Goal: Information Seeking & Learning: Check status

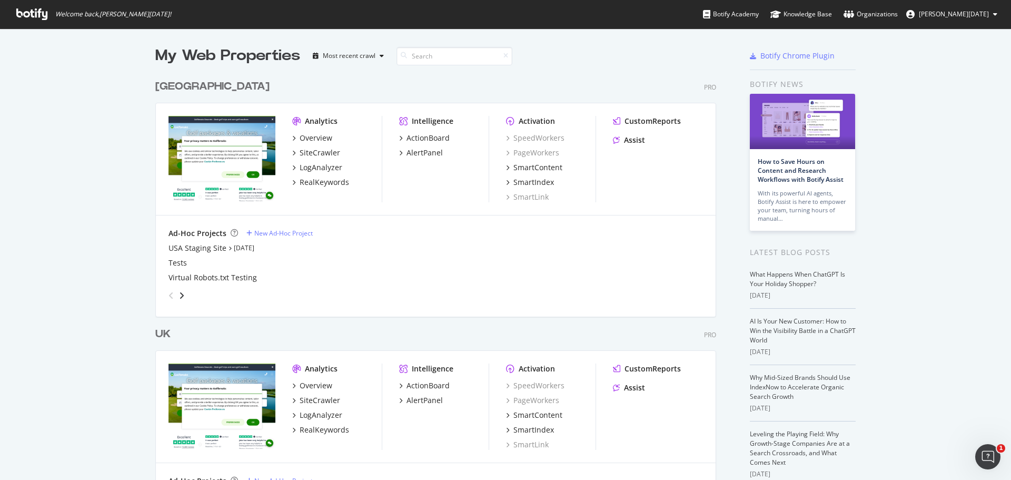
click at [160, 334] on div "UK" at bounding box center [162, 333] width 15 height 15
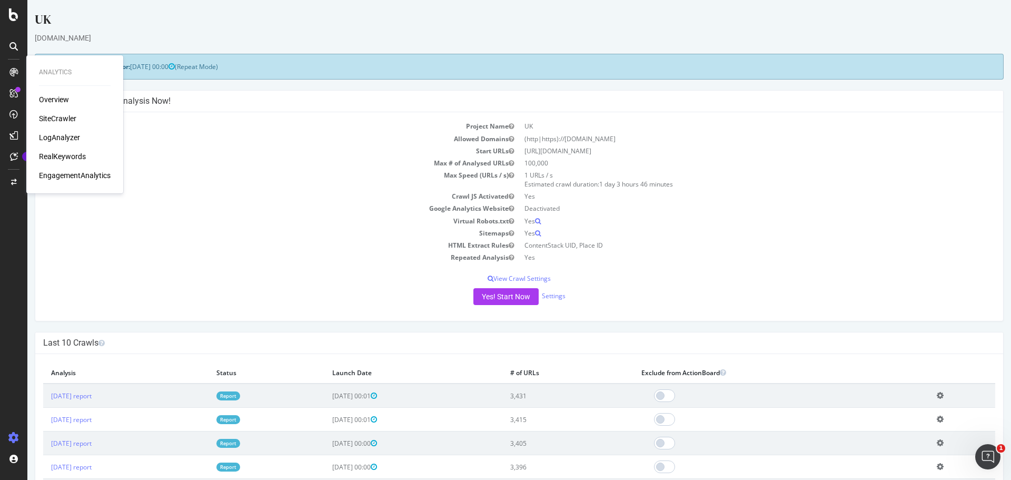
click at [80, 157] on div "RealKeywords" at bounding box center [62, 156] width 47 height 11
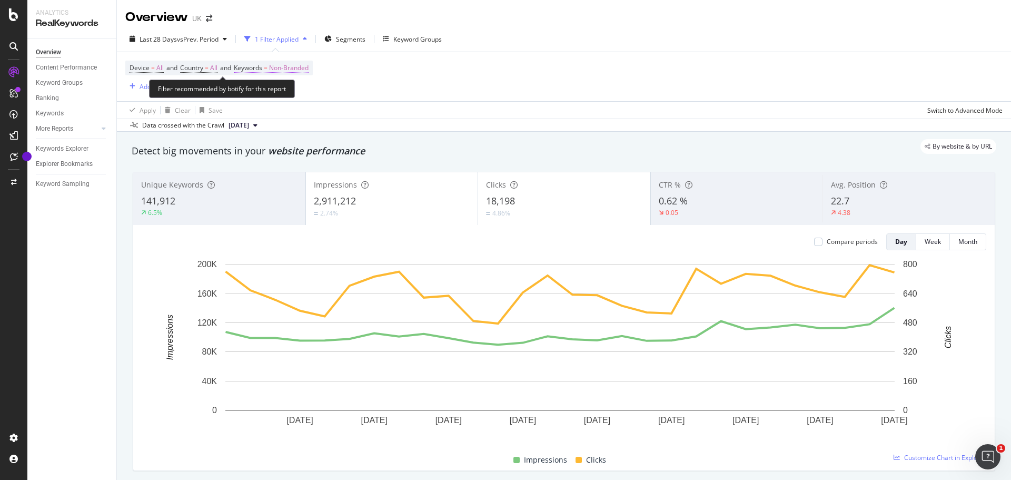
click at [287, 71] on span "Non-Branded" at bounding box center [288, 68] width 39 height 15
click at [280, 95] on span "Non-Branded" at bounding box center [271, 92] width 44 height 9
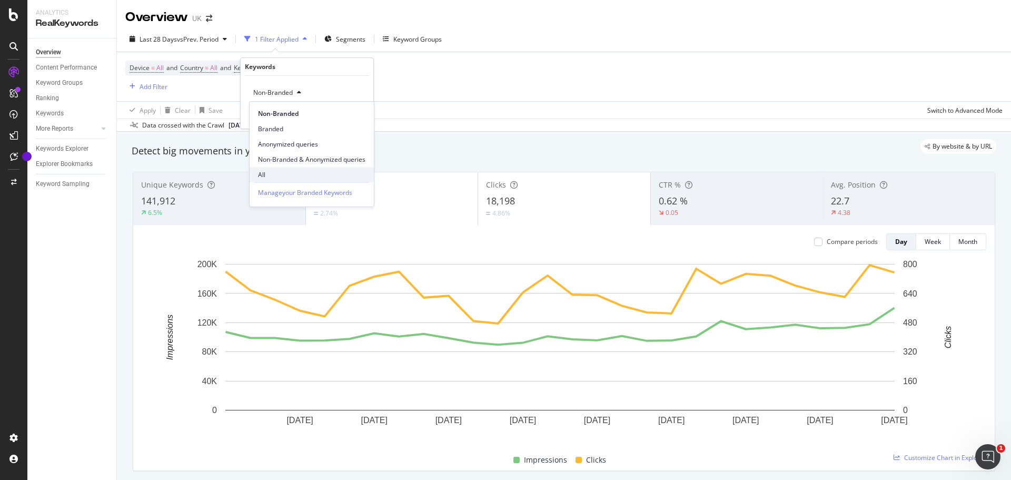
click at [276, 175] on span "All" at bounding box center [311, 174] width 107 height 9
click at [353, 114] on div "Apply" at bounding box center [357, 115] width 16 height 9
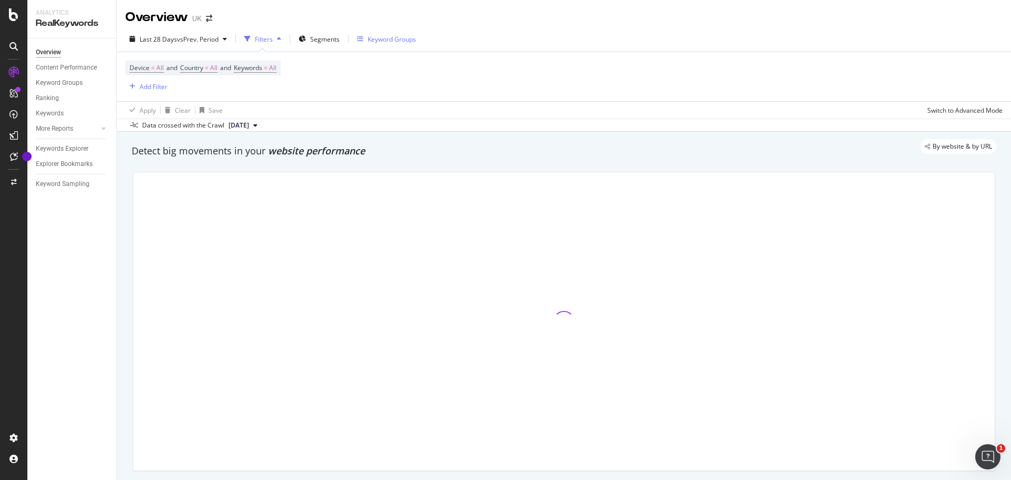
click at [401, 39] on div "Keyword Groups" at bounding box center [392, 39] width 48 height 9
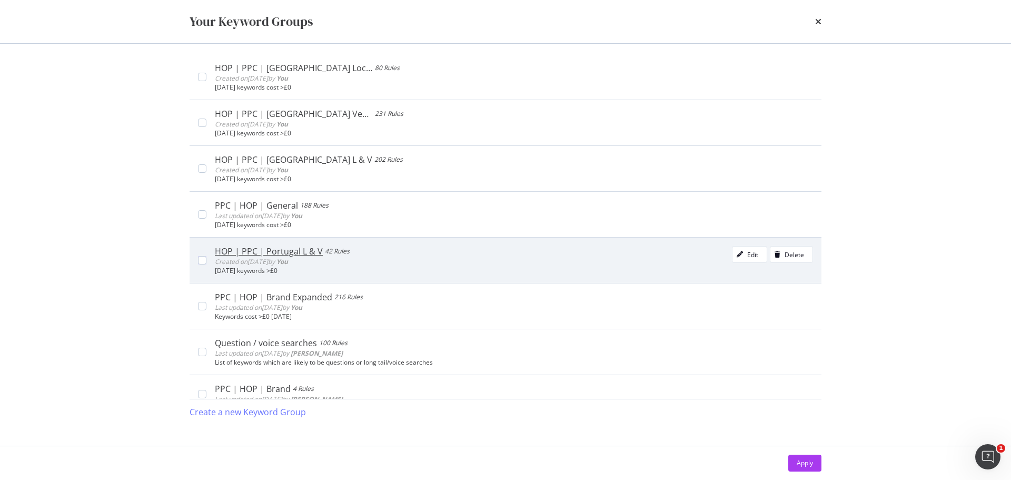
scroll to position [105, 0]
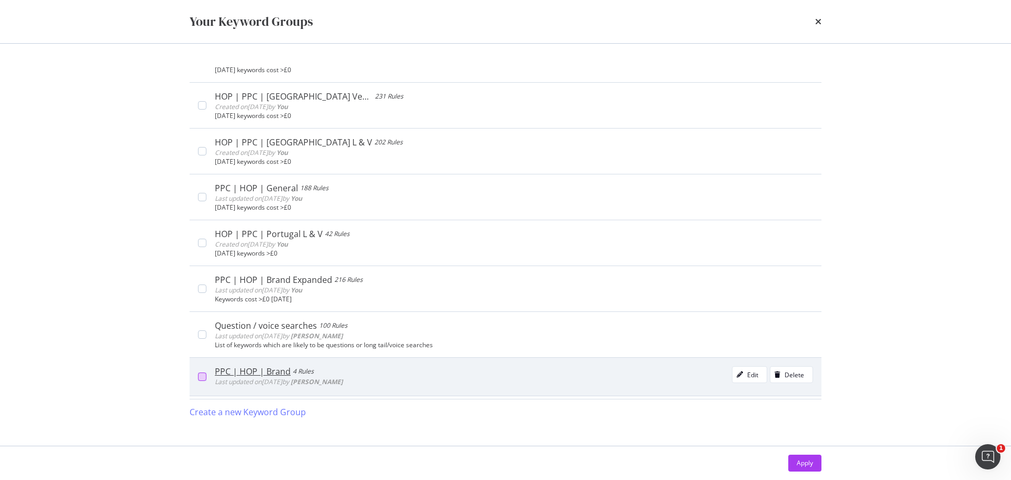
click at [203, 377] on div "modal" at bounding box center [202, 376] width 8 height 8
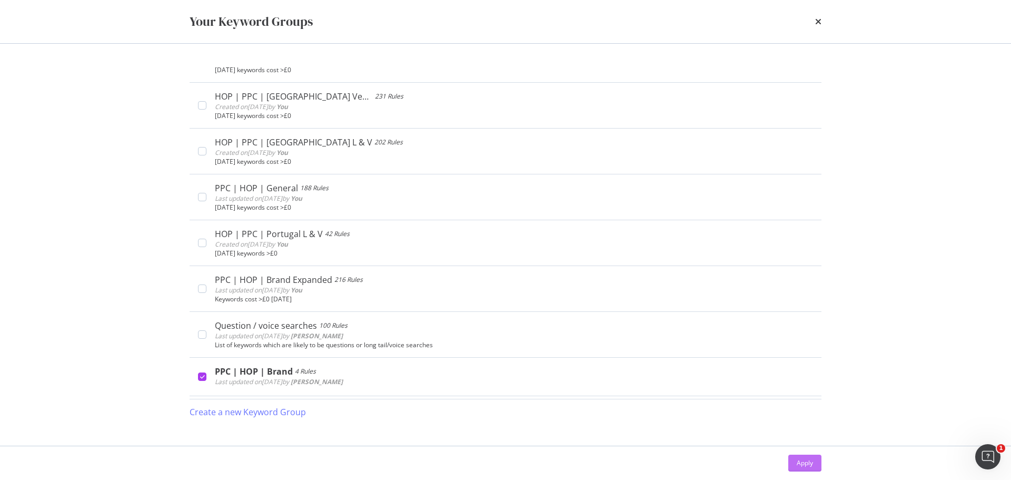
click at [794, 467] on button "Apply" at bounding box center [804, 462] width 33 height 17
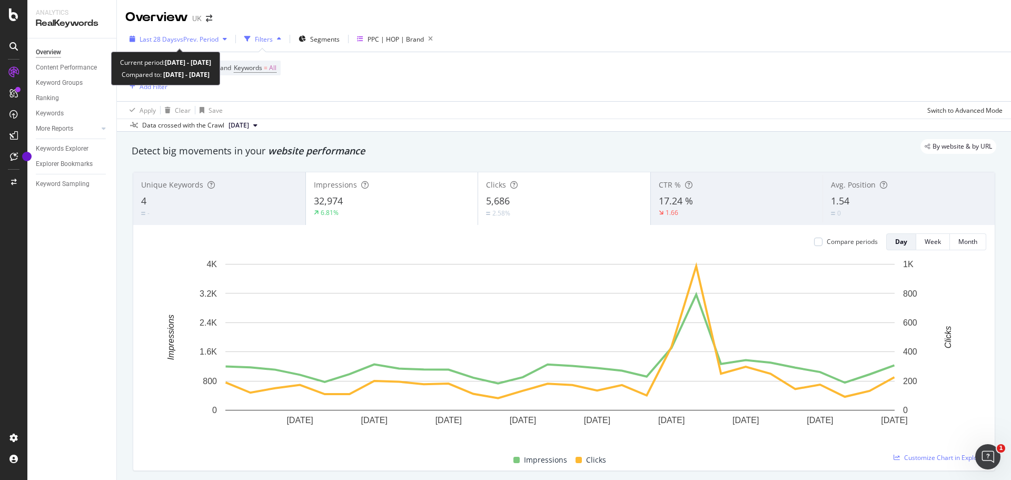
click at [207, 39] on span "vs Prev. Period" at bounding box center [198, 39] width 42 height 9
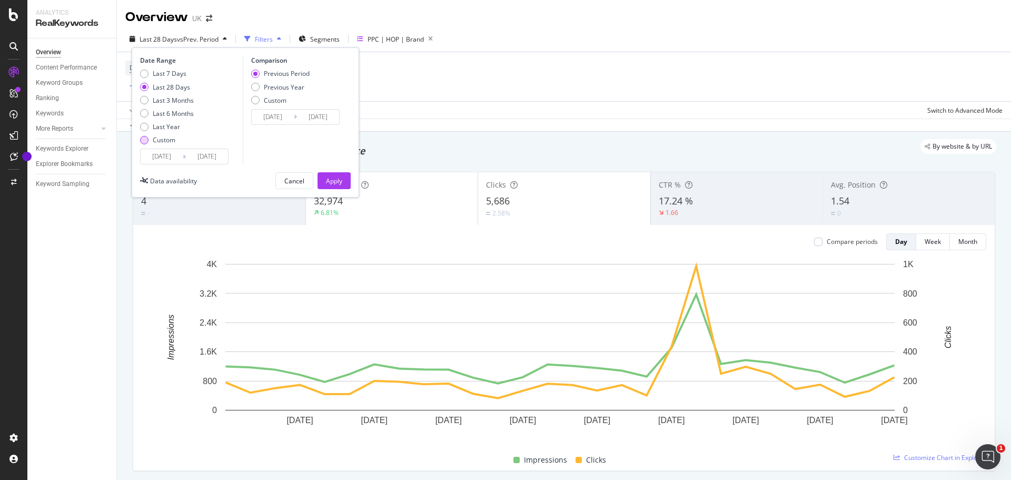
click at [152, 143] on div "Custom" at bounding box center [167, 139] width 54 height 9
click at [157, 153] on input "[DATE]" at bounding box center [162, 156] width 42 height 15
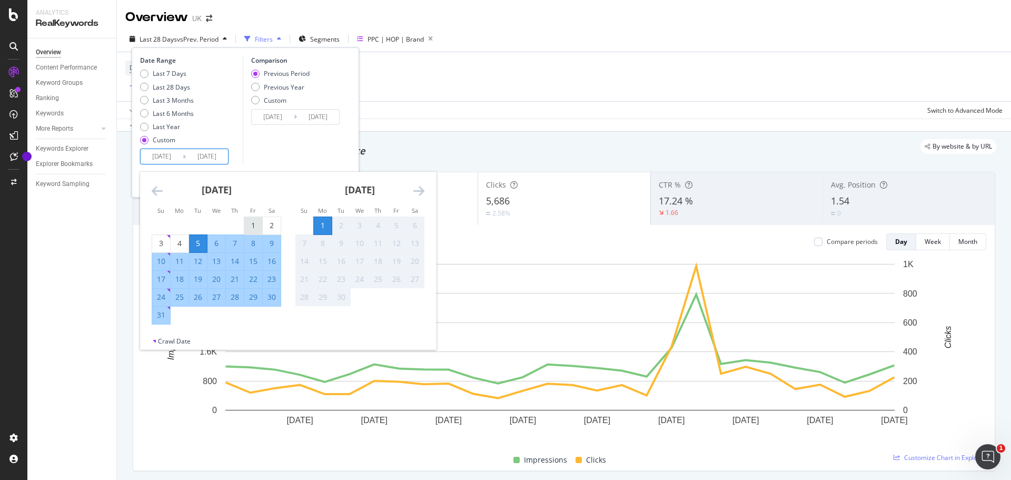
click at [255, 229] on div "1" at bounding box center [253, 225] width 18 height 11
type input "[DATE]"
click at [161, 316] on div "31" at bounding box center [161, 315] width 18 height 11
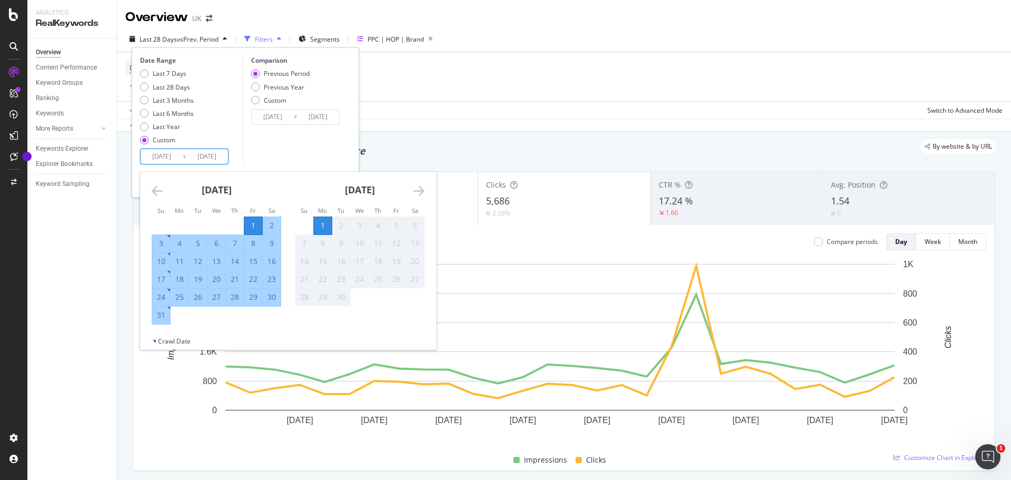
type input "[DATE]"
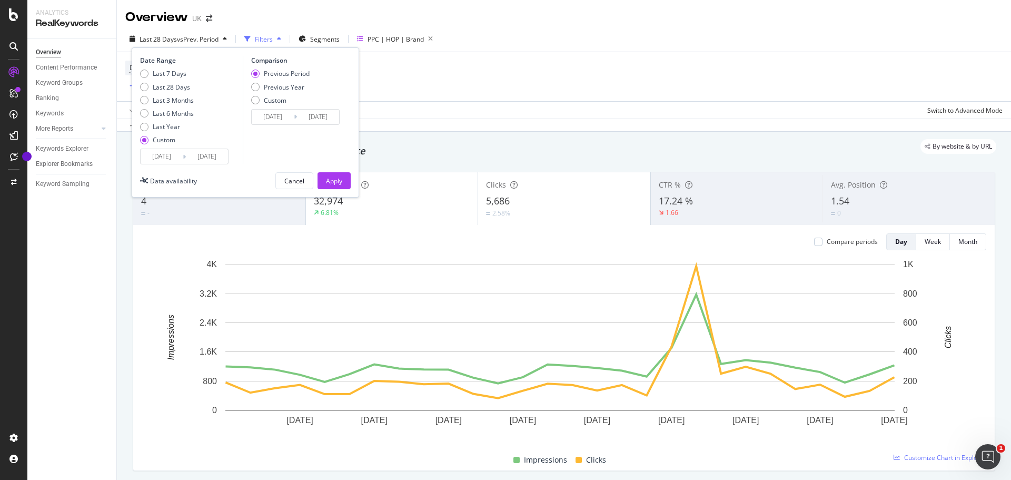
click at [290, 92] on div "Previous Period Previous Year Custom" at bounding box center [280, 88] width 58 height 39
click at [293, 87] on div "Previous Year" at bounding box center [284, 87] width 41 height 9
type input "[DATE]"
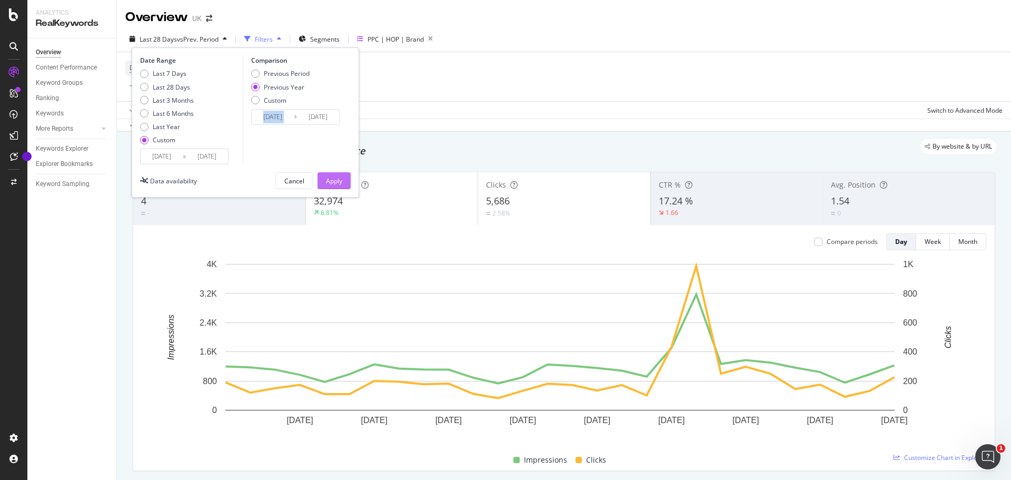
click at [335, 181] on div "Apply" at bounding box center [334, 180] width 16 height 9
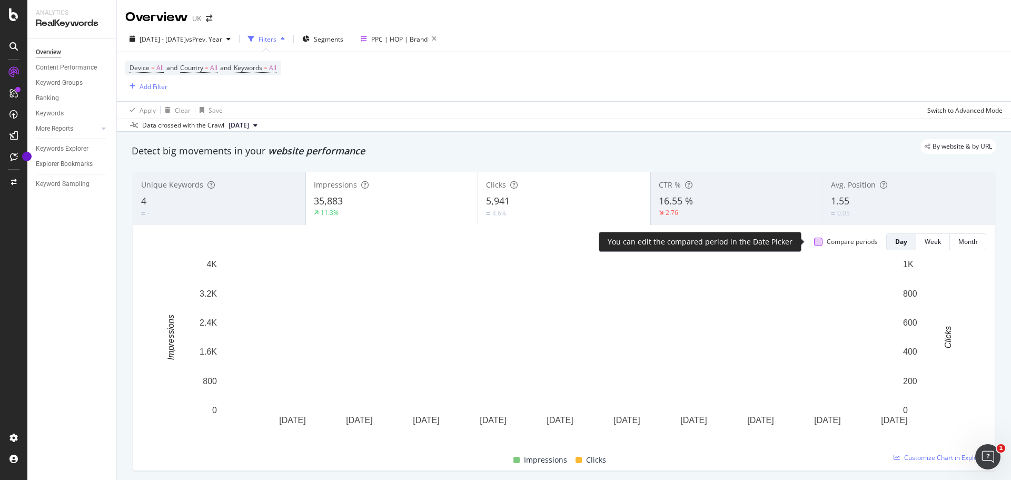
click at [814, 242] on div at bounding box center [818, 241] width 8 height 8
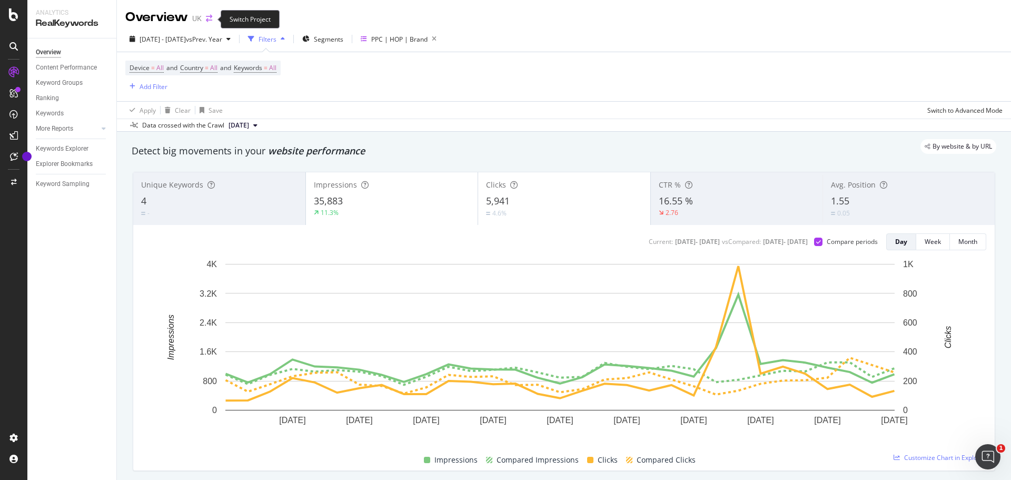
click at [207, 21] on icon "arrow-right-arrow-left" at bounding box center [209, 18] width 6 height 7
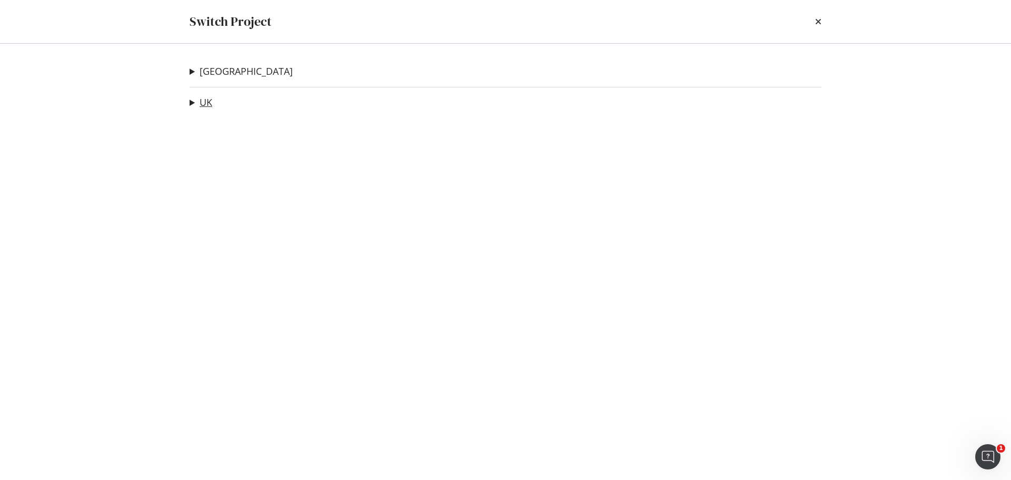
click at [203, 104] on link "UK" at bounding box center [206, 102] width 13 height 11
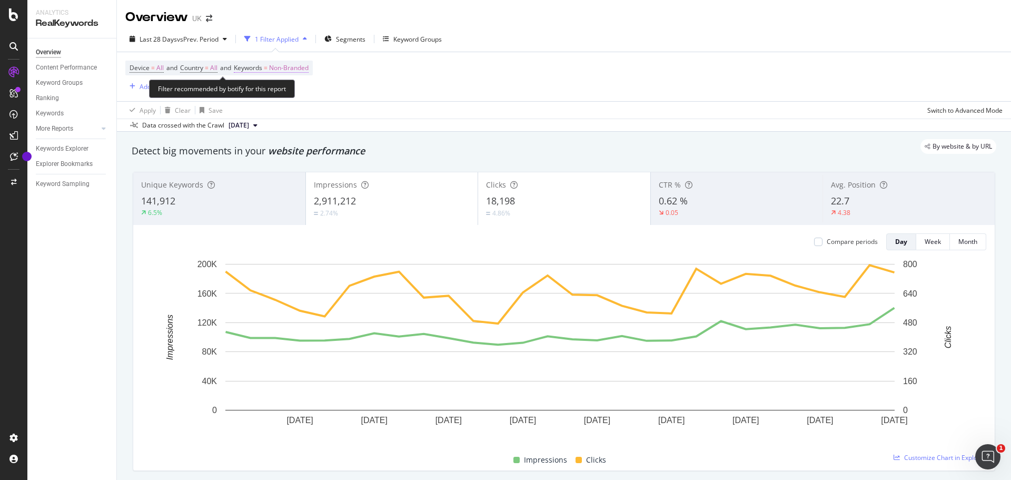
click at [299, 65] on span "Non-Branded" at bounding box center [288, 68] width 39 height 15
click at [280, 93] on span "Non-Branded" at bounding box center [271, 92] width 44 height 9
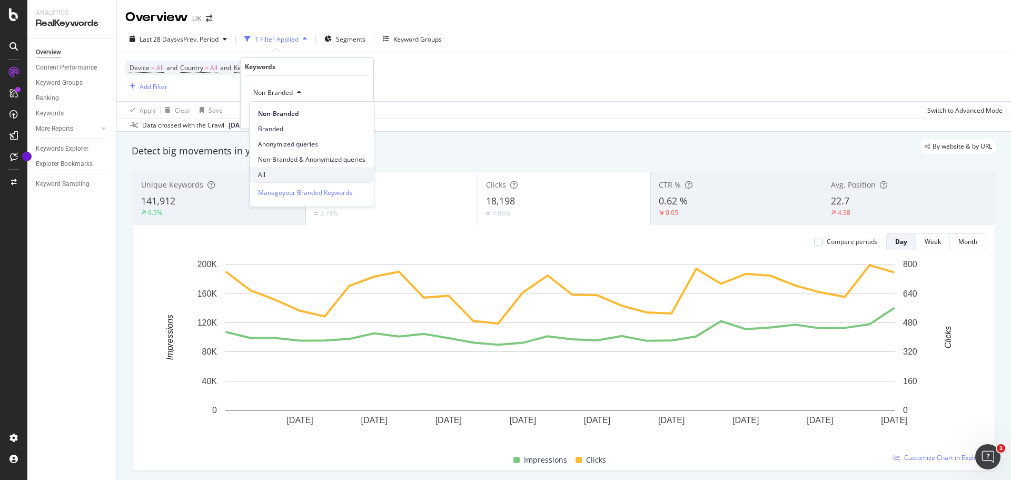
click at [285, 179] on span "All" at bounding box center [311, 174] width 107 height 9
click at [360, 113] on div "Apply" at bounding box center [357, 115] width 16 height 9
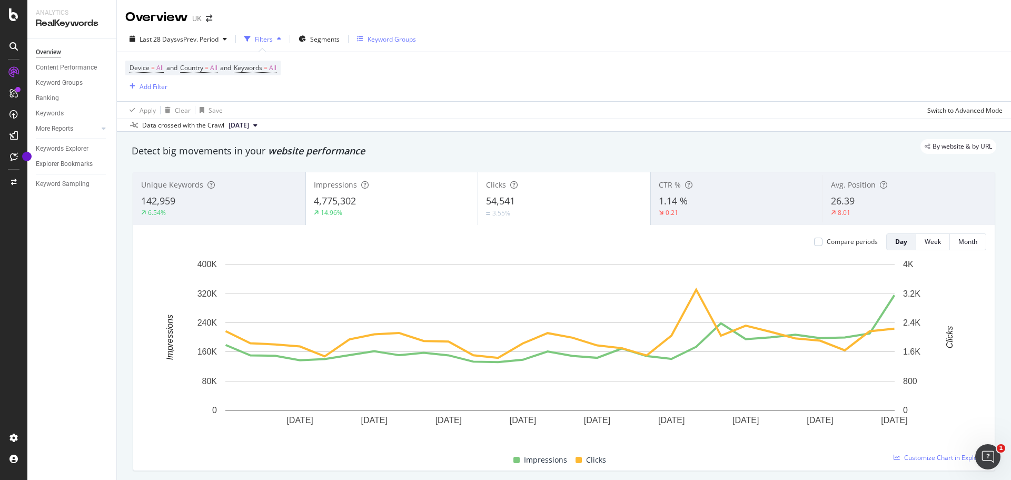
click at [420, 39] on button "Keyword Groups" at bounding box center [386, 39] width 67 height 17
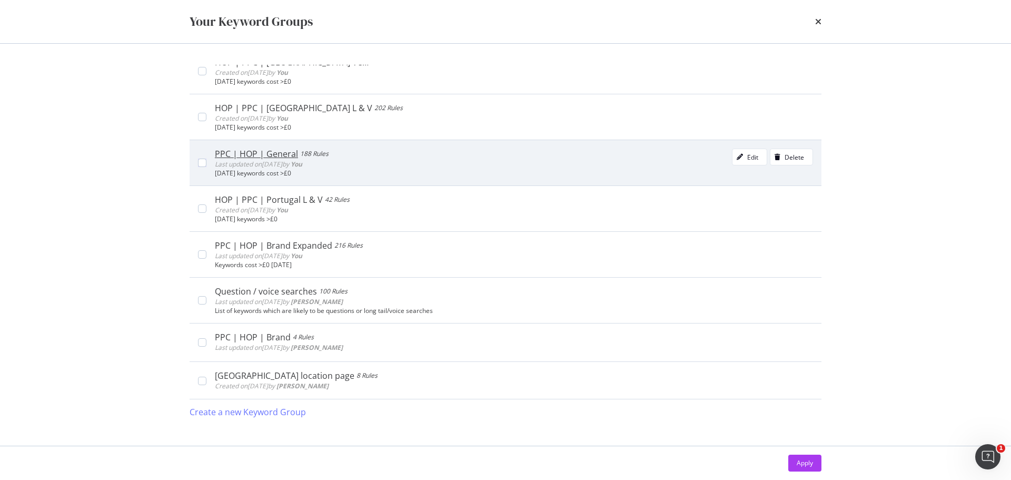
scroll to position [158, 0]
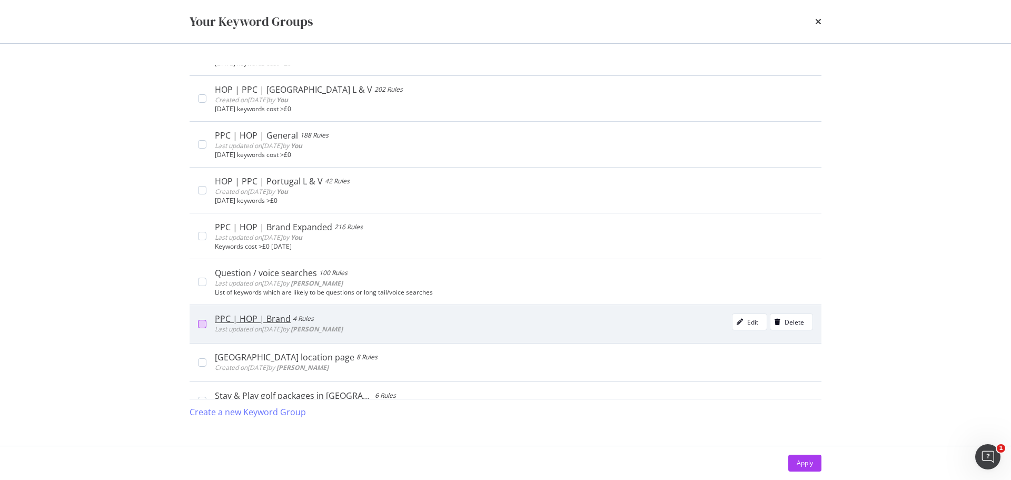
click at [199, 324] on div "modal" at bounding box center [202, 324] width 8 height 8
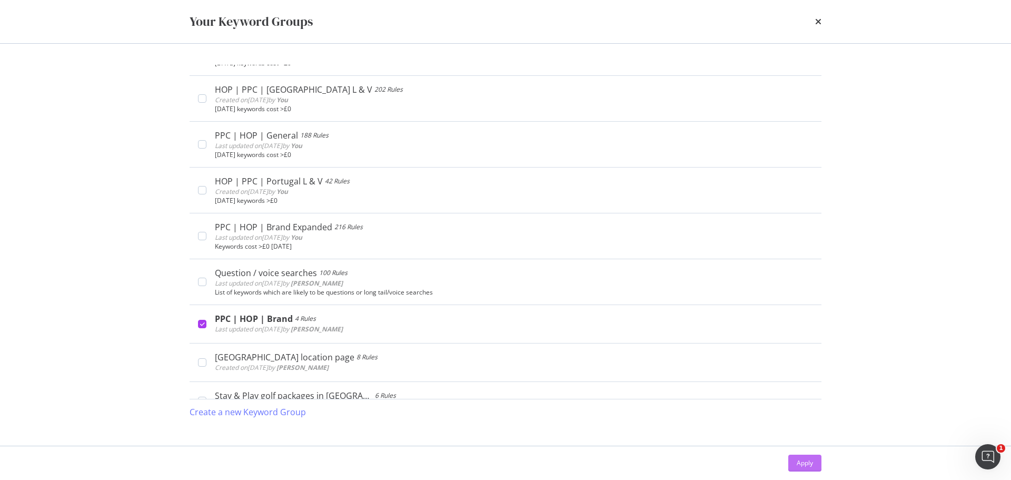
click at [808, 468] on div "Apply" at bounding box center [805, 463] width 16 height 16
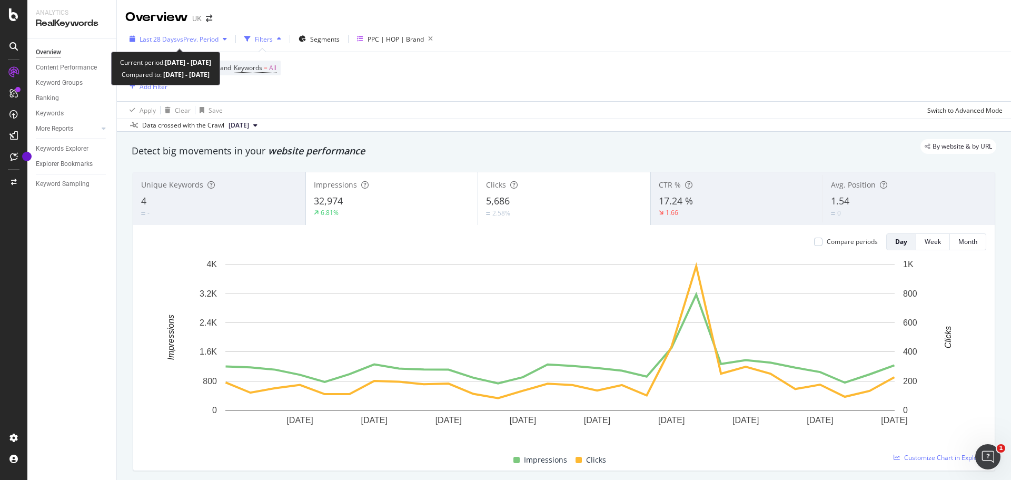
click at [202, 35] on span "vs Prev. Period" at bounding box center [198, 39] width 42 height 9
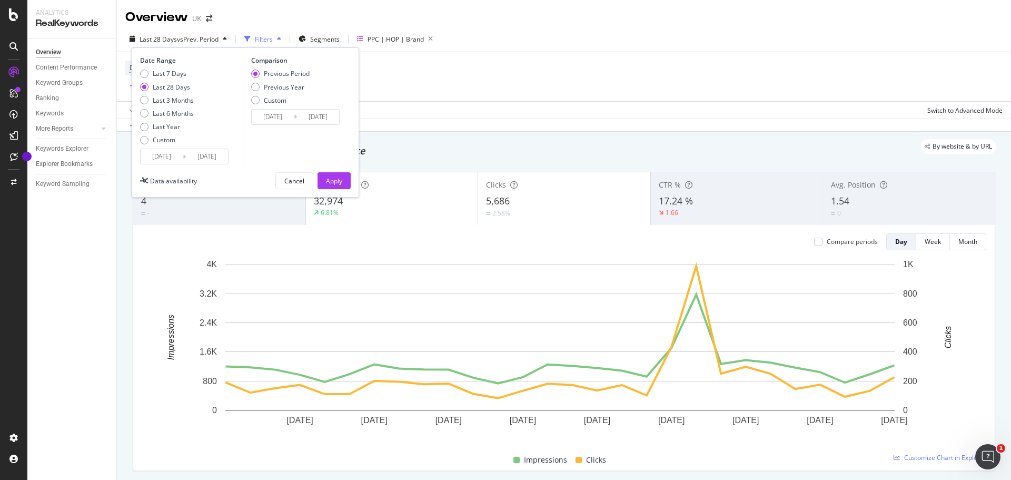
click at [170, 158] on input "[DATE]" at bounding box center [162, 156] width 42 height 15
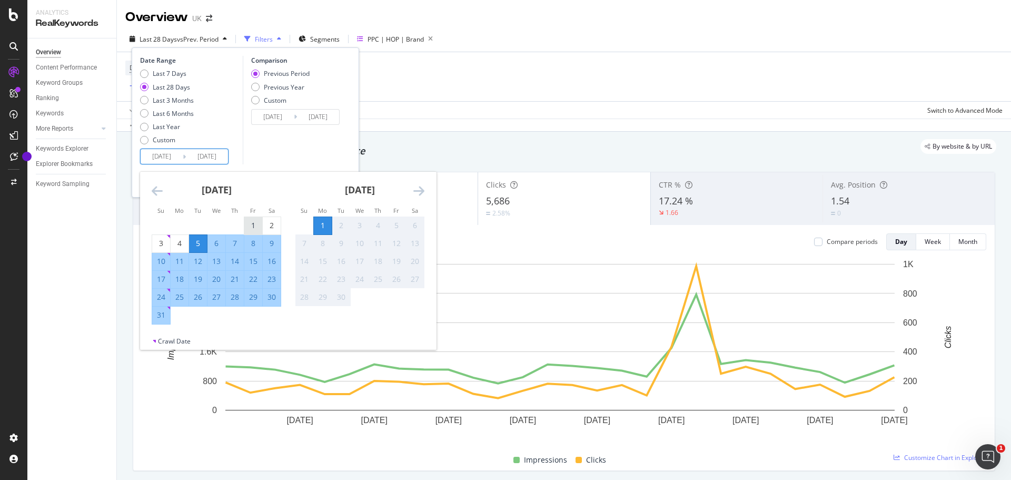
click at [252, 222] on div "1" at bounding box center [253, 225] width 18 height 11
type input "[DATE]"
click at [159, 312] on div "31" at bounding box center [161, 315] width 18 height 11
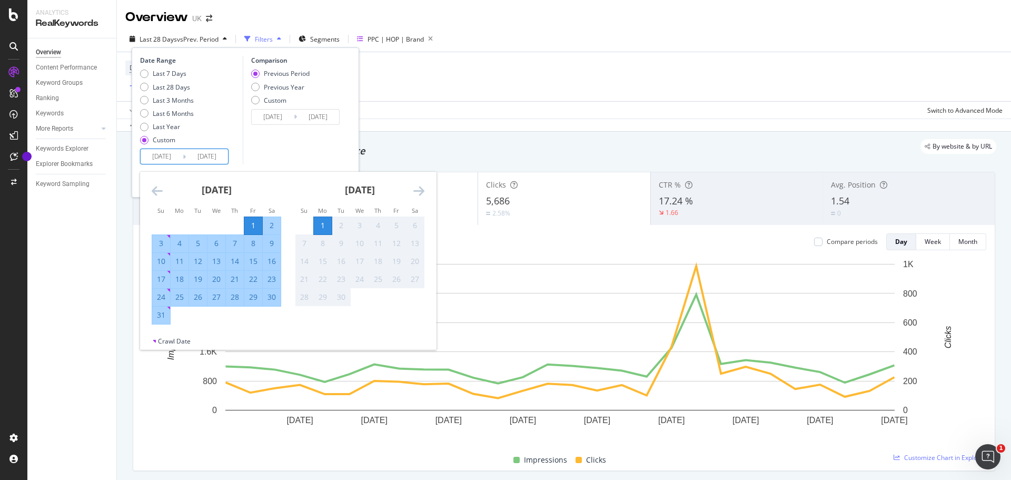
type input "[DATE]"
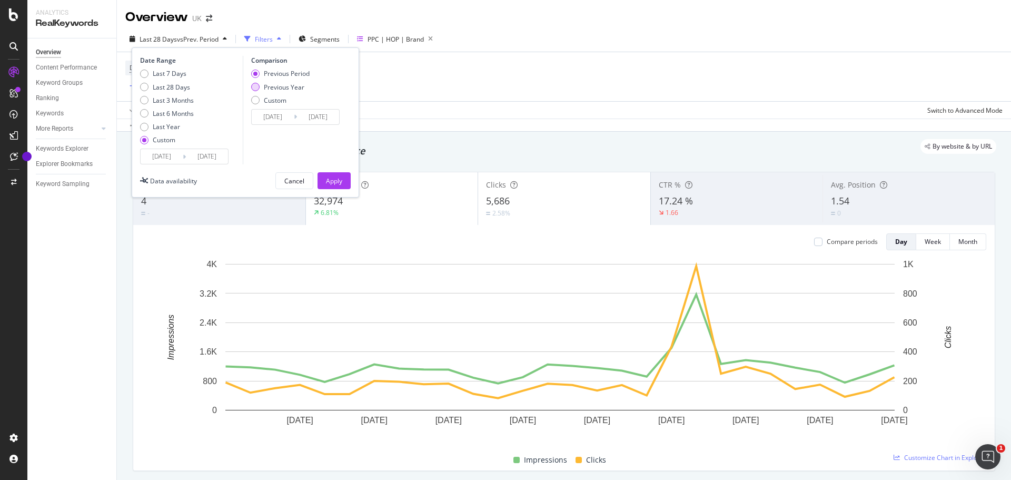
click at [295, 83] on div "Previous Year" at bounding box center [284, 87] width 41 height 9
type input "[DATE]"
click at [331, 174] on div "Apply" at bounding box center [334, 181] width 16 height 16
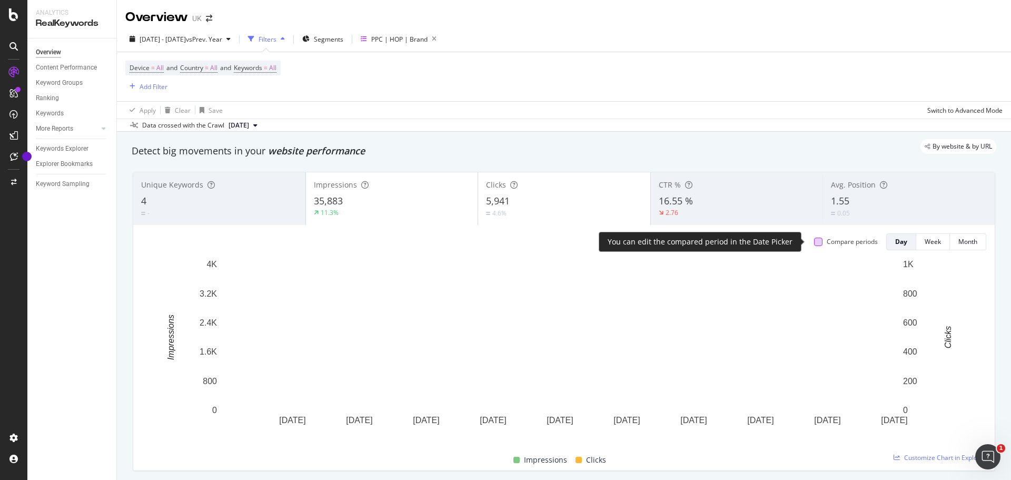
click at [814, 244] on div at bounding box center [818, 241] width 8 height 8
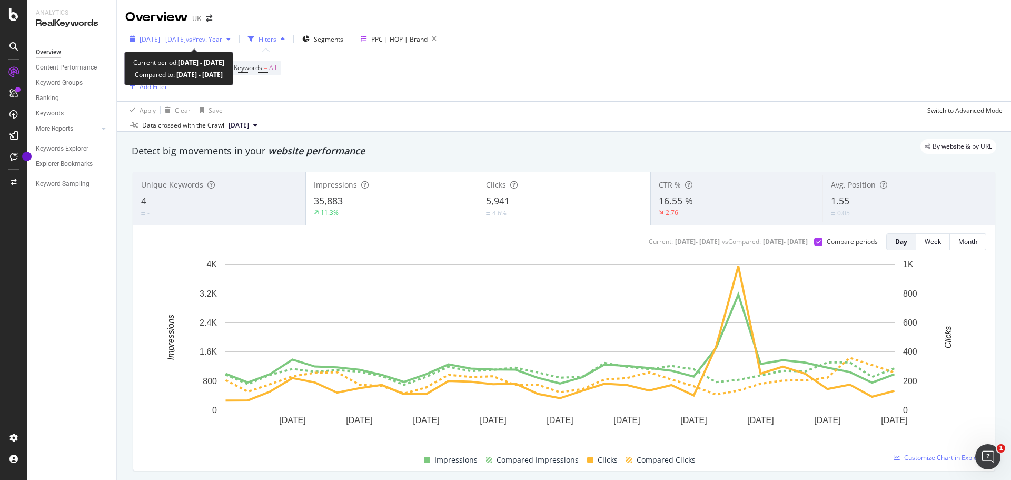
click at [222, 35] on span "vs Prev. Year" at bounding box center [204, 39] width 36 height 9
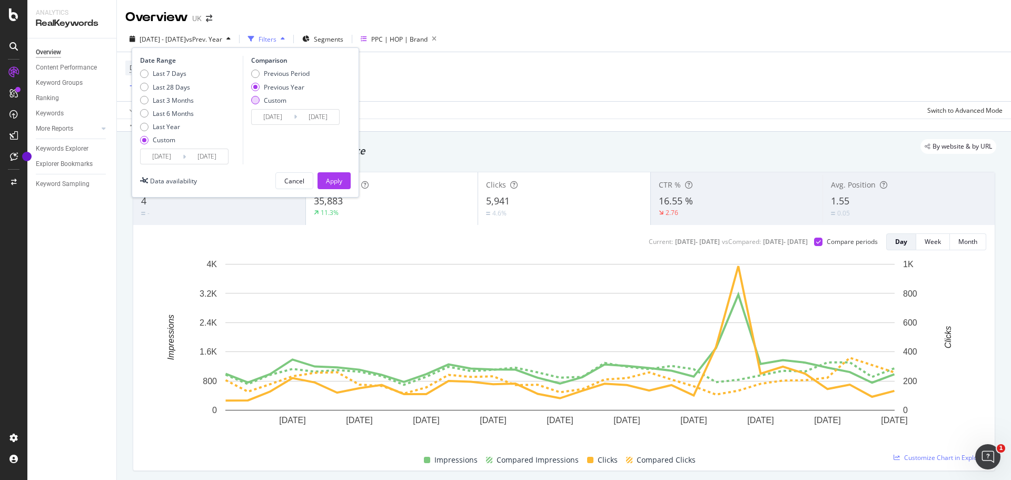
click at [280, 100] on div "Custom" at bounding box center [275, 100] width 23 height 9
click at [284, 122] on input "[DATE]" at bounding box center [273, 117] width 42 height 15
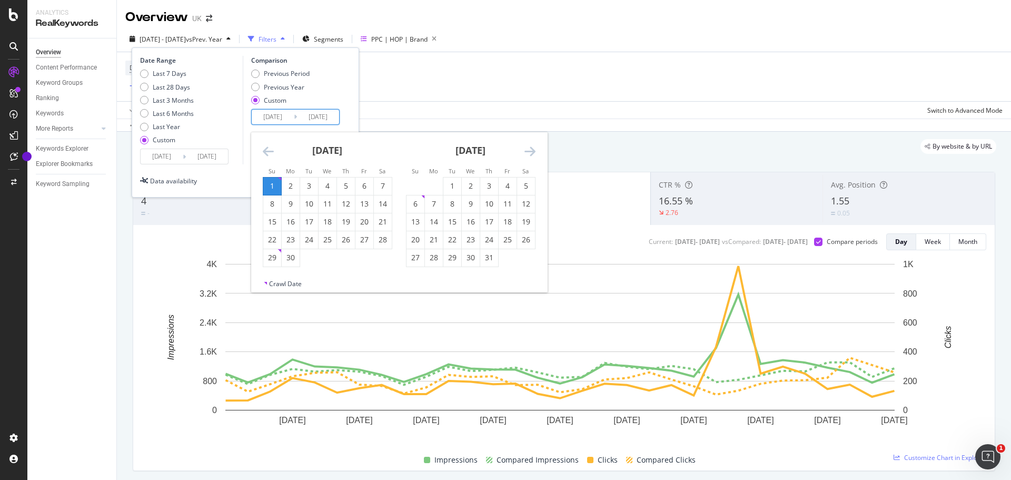
click at [271, 153] on icon "Move backward to switch to the previous month." at bounding box center [268, 151] width 11 height 13
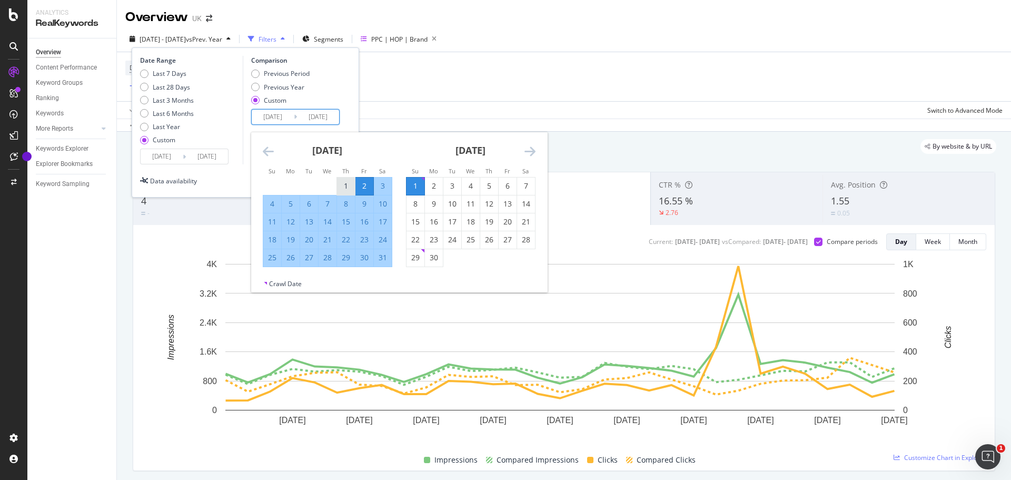
click at [343, 190] on div "1" at bounding box center [346, 186] width 18 height 11
type input "[DATE]"
click at [381, 264] on div "31" at bounding box center [383, 257] width 18 height 17
type input "[DATE]"
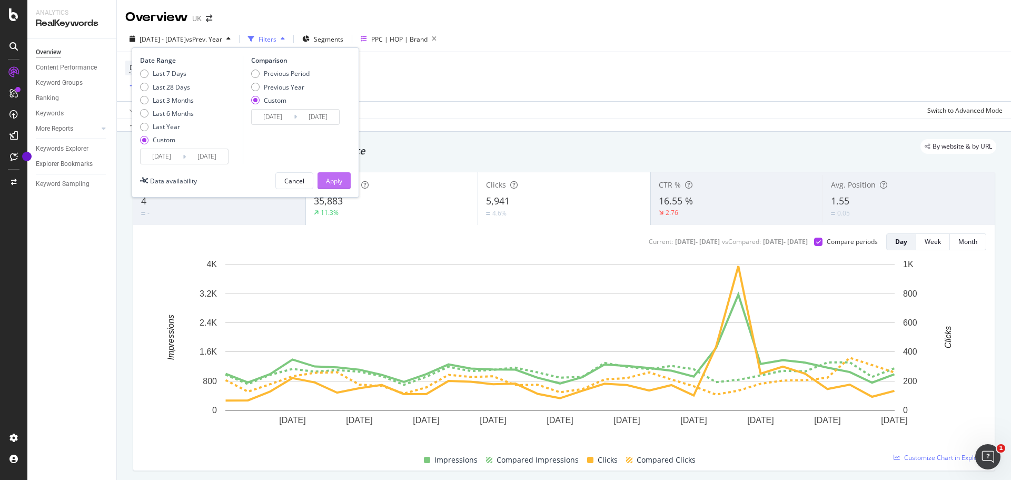
click at [345, 176] on button "Apply" at bounding box center [334, 180] width 33 height 17
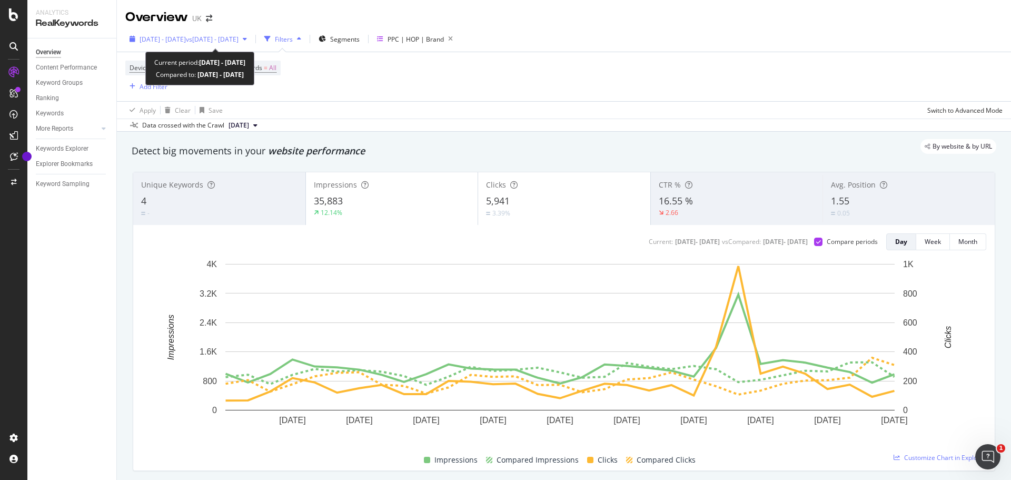
click at [233, 35] on span "vs [DATE] - [DATE]" at bounding box center [212, 39] width 53 height 9
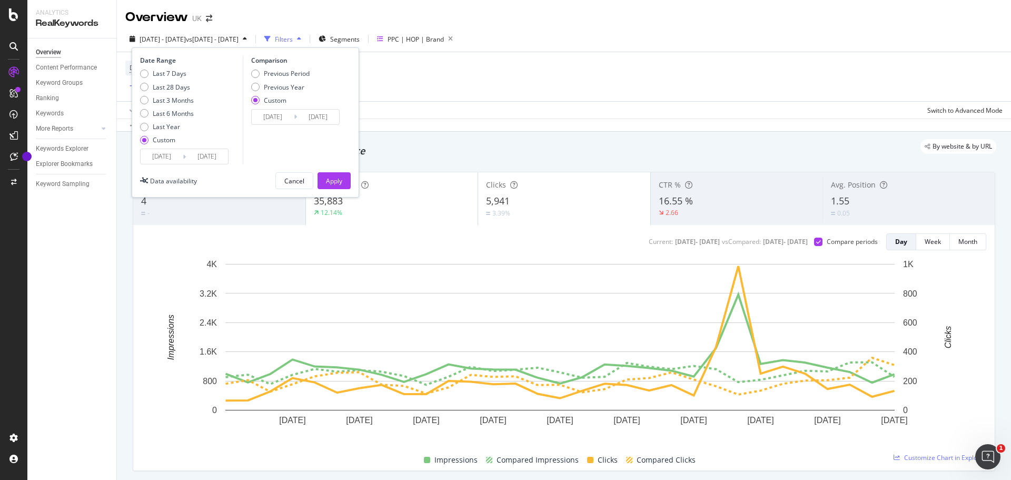
click at [159, 154] on input "[DATE]" at bounding box center [162, 156] width 42 height 15
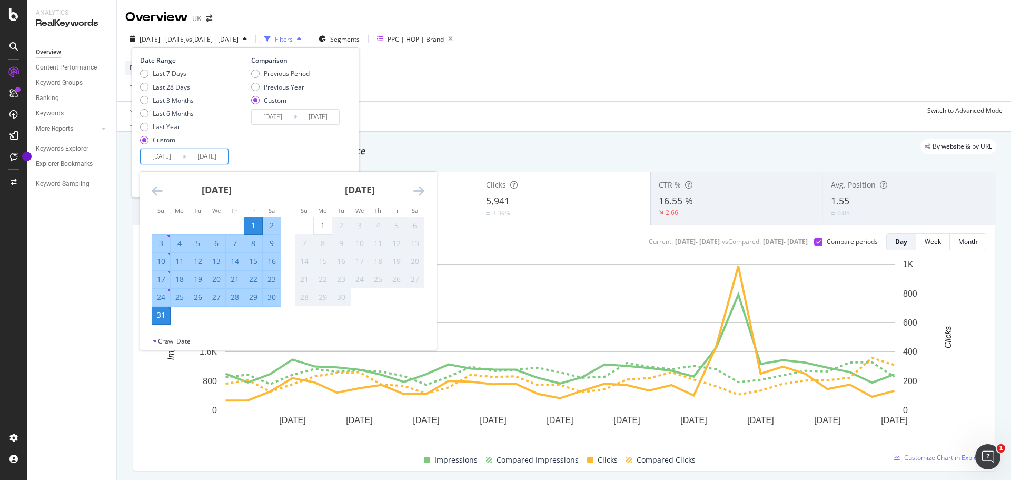
click at [158, 187] on icon "Move backward to switch to the previous month." at bounding box center [157, 190] width 11 height 13
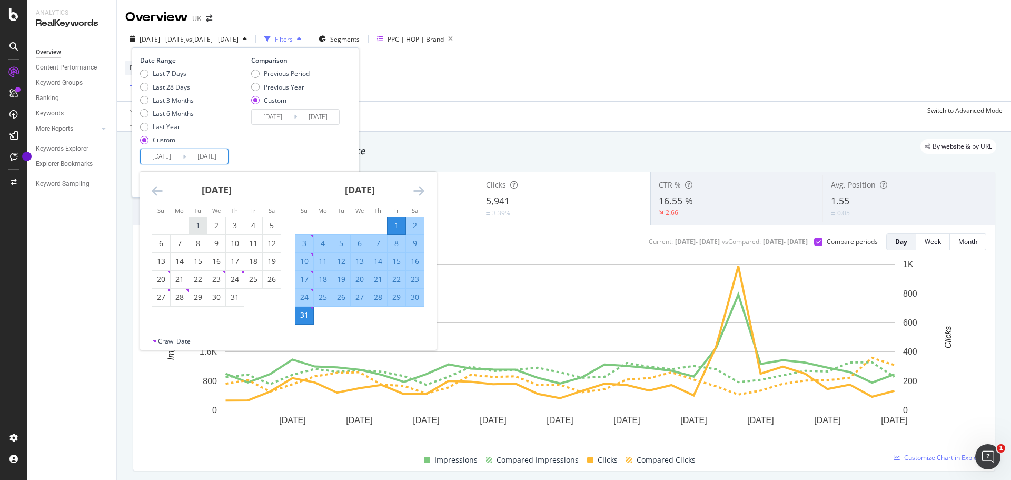
click at [204, 230] on div "1" at bounding box center [198, 225] width 18 height 11
type input "[DATE]"
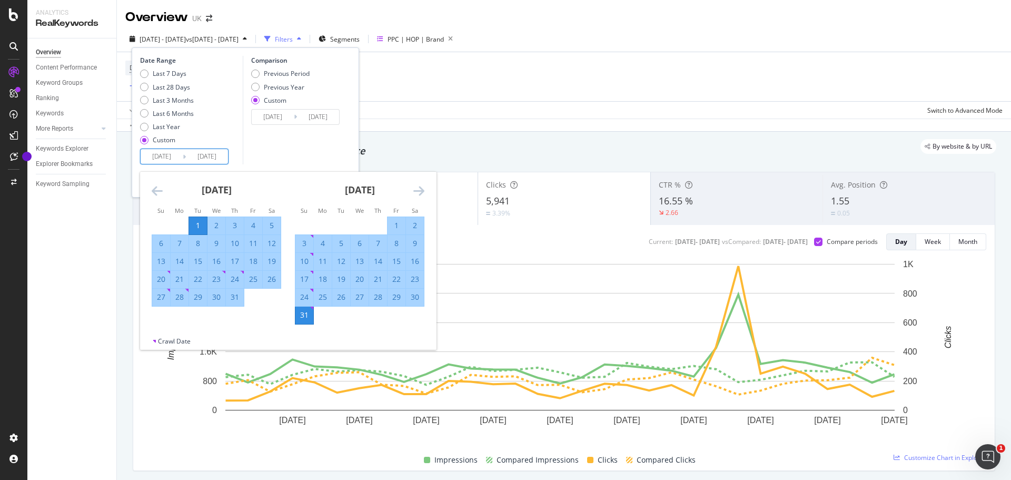
click at [236, 301] on div "31" at bounding box center [235, 297] width 18 height 11
type input "[DATE]"
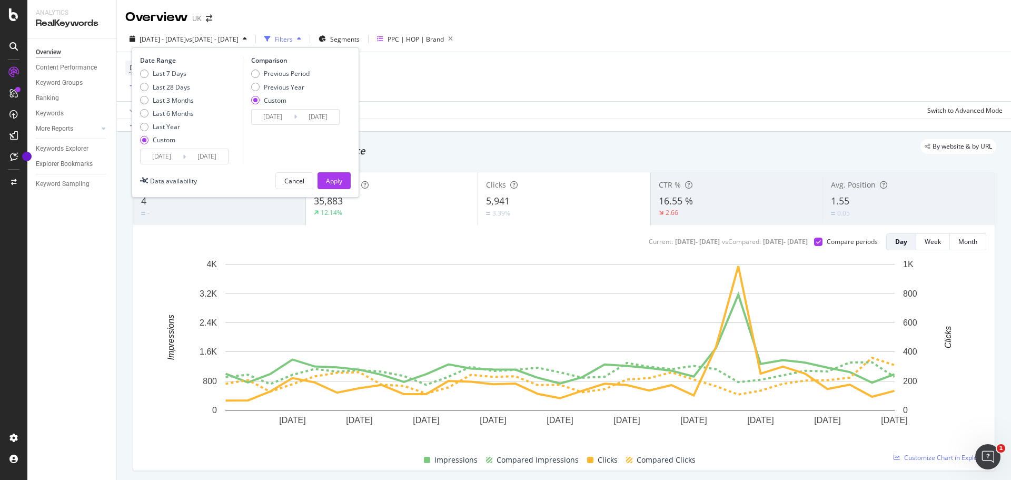
click at [265, 122] on input "[DATE]" at bounding box center [273, 117] width 42 height 15
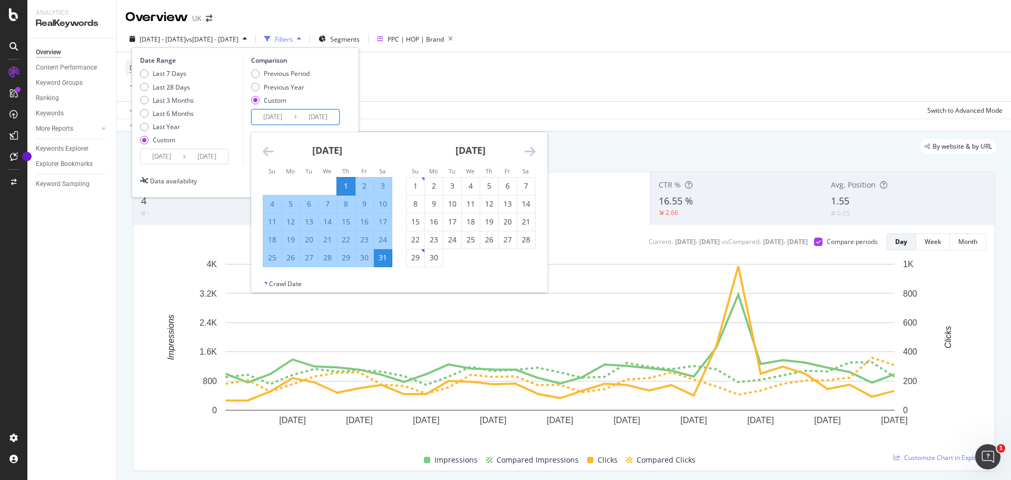
click at [263, 155] on icon "Move backward to switch to the previous month." at bounding box center [268, 151] width 11 height 13
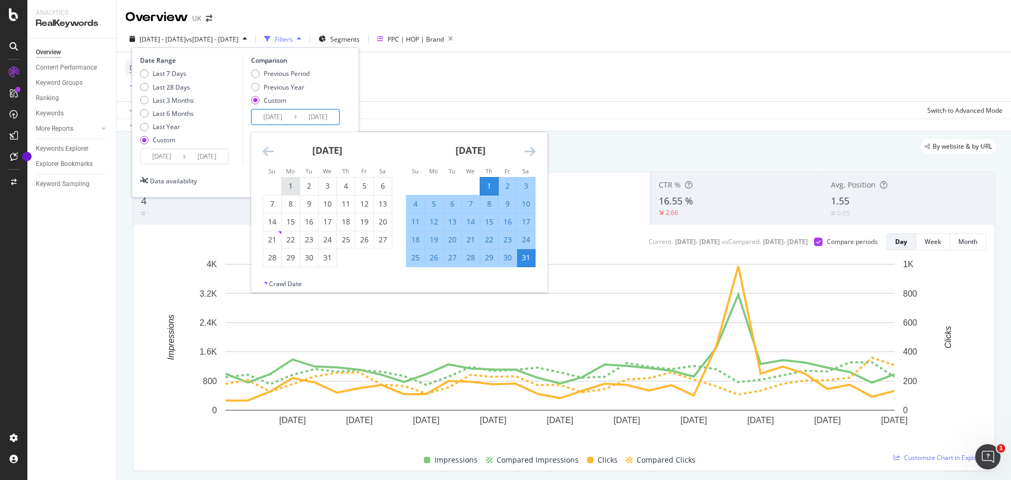
click at [296, 186] on div "1" at bounding box center [291, 186] width 18 height 11
type input "[DATE]"
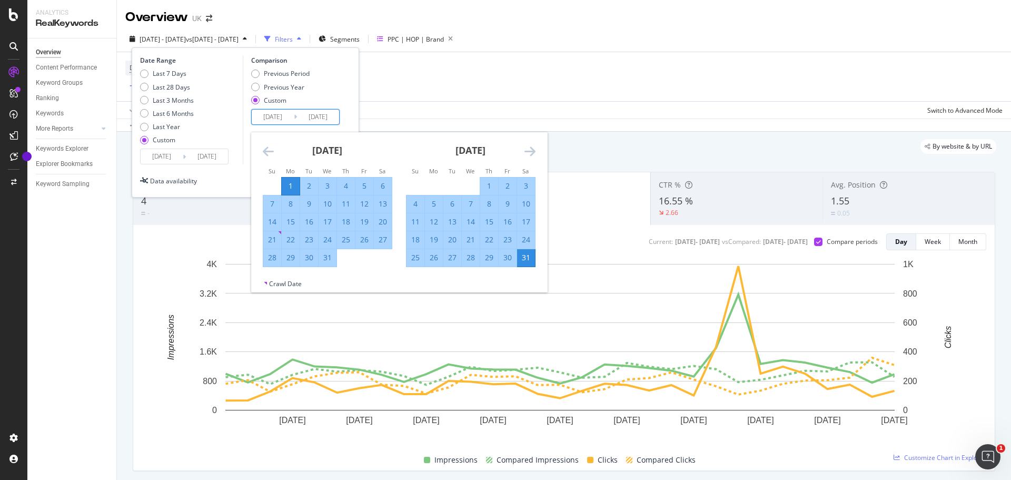
click at [331, 253] on div "31" at bounding box center [328, 257] width 18 height 11
type input "[DATE]"
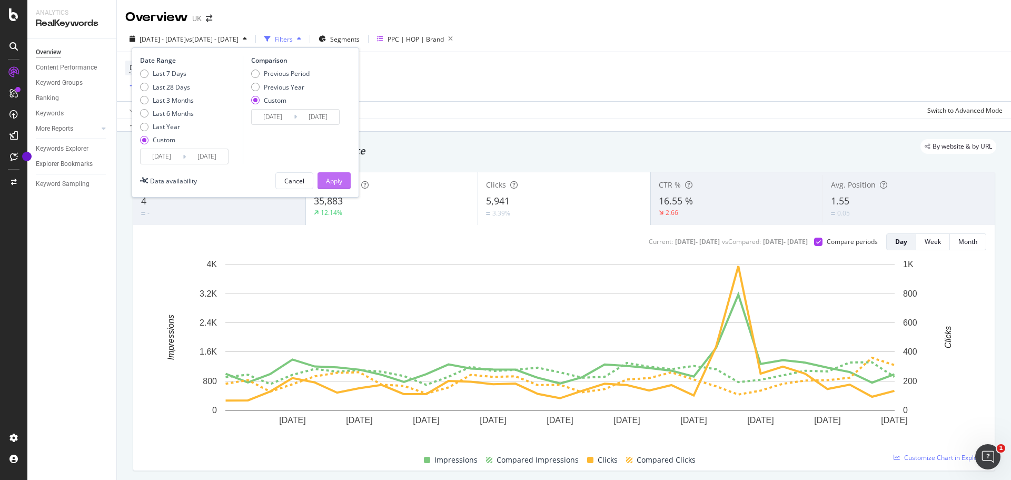
click at [339, 180] on div "Apply" at bounding box center [334, 180] width 16 height 9
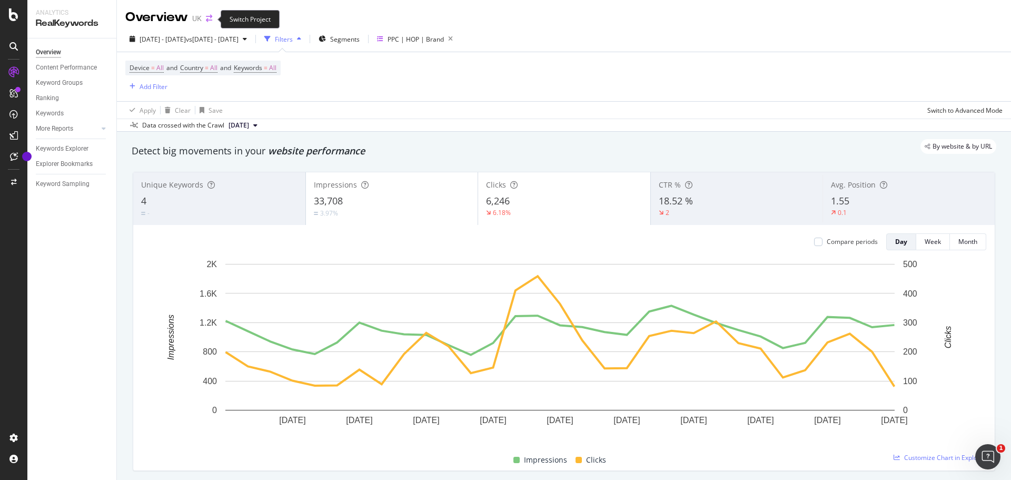
click at [206, 22] on icon "arrow-right-arrow-left" at bounding box center [209, 18] width 6 height 7
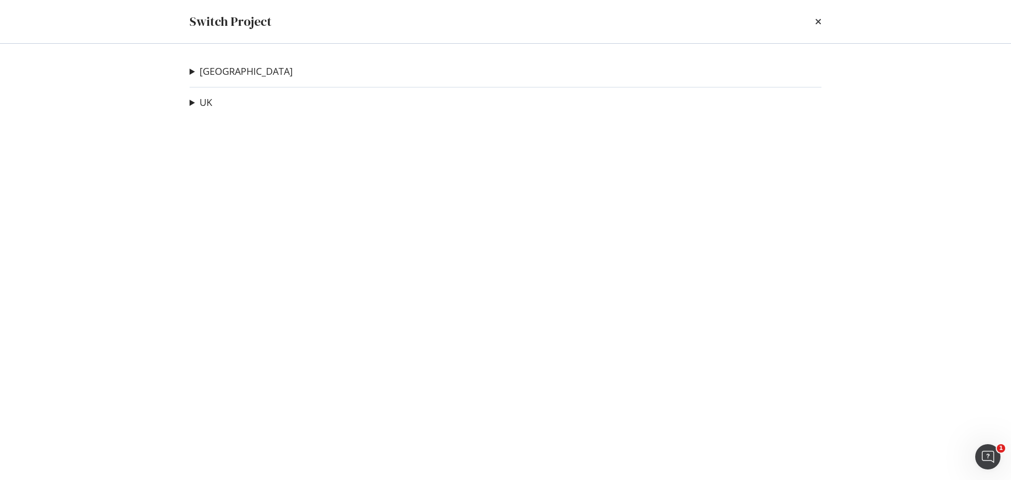
click at [187, 67] on div "[GEOGRAPHIC_DATA] [GEOGRAPHIC_DATA] Staging Site Ad-Hoc Project Tests Ad-Hoc Pr…" at bounding box center [506, 262] width 674 height 436
click at [192, 69] on summary "[GEOGRAPHIC_DATA]" at bounding box center [241, 72] width 103 height 14
click at [202, 74] on link "[GEOGRAPHIC_DATA]" at bounding box center [246, 71] width 93 height 11
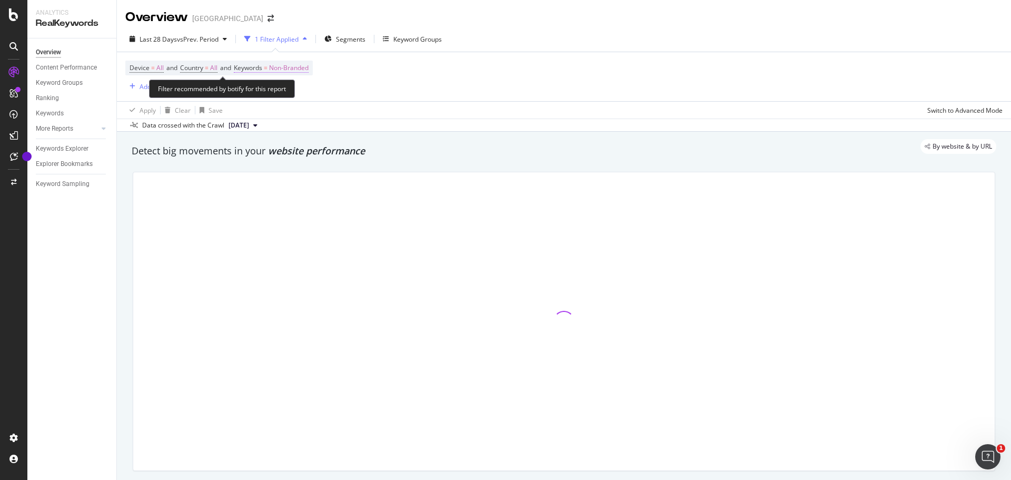
click at [308, 67] on span "Non-Branded" at bounding box center [288, 68] width 39 height 15
click at [271, 86] on div "Non-Branded" at bounding box center [277, 93] width 56 height 16
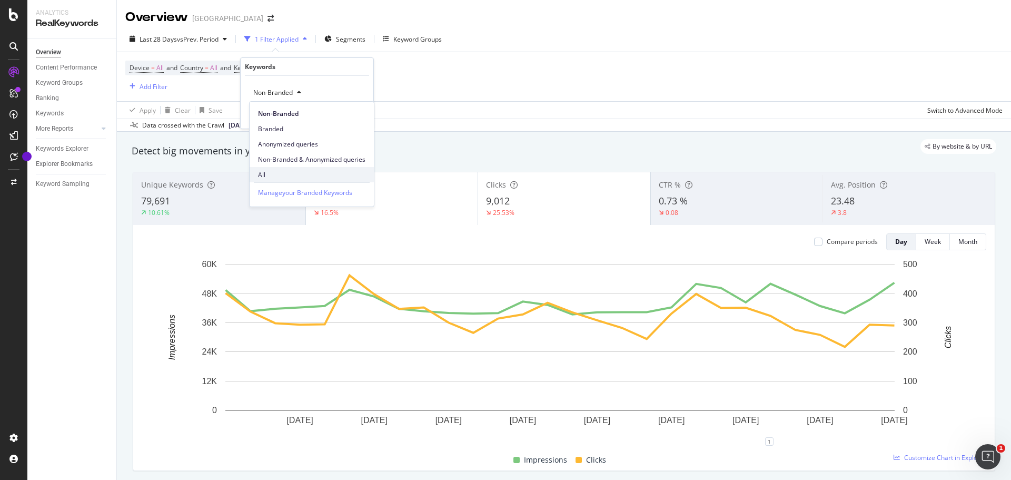
click at [276, 173] on span "All" at bounding box center [311, 174] width 107 height 9
click at [349, 121] on div "All Cancel Add filter Apply" at bounding box center [307, 102] width 133 height 53
click at [356, 113] on div "Apply" at bounding box center [357, 115] width 16 height 9
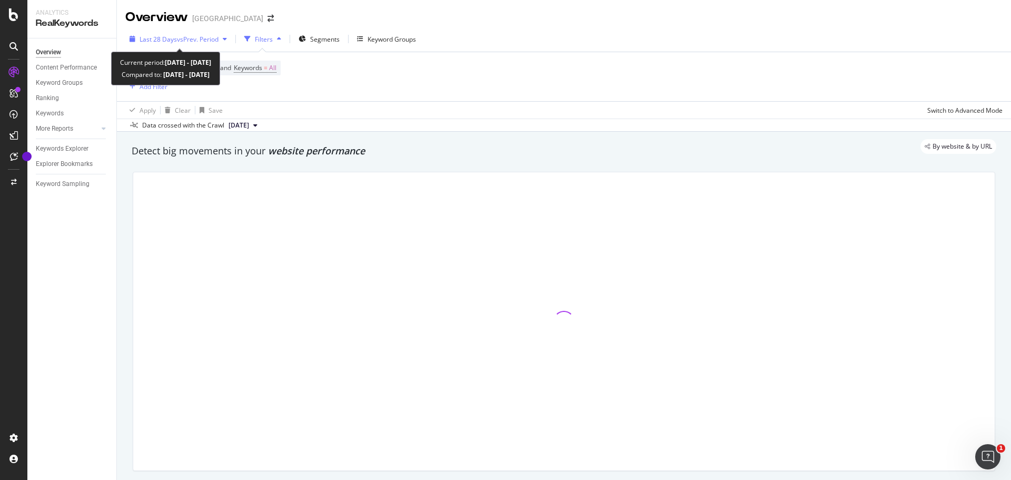
click at [172, 45] on div "Last 28 Days vs Prev. Period" at bounding box center [178, 39] width 106 height 16
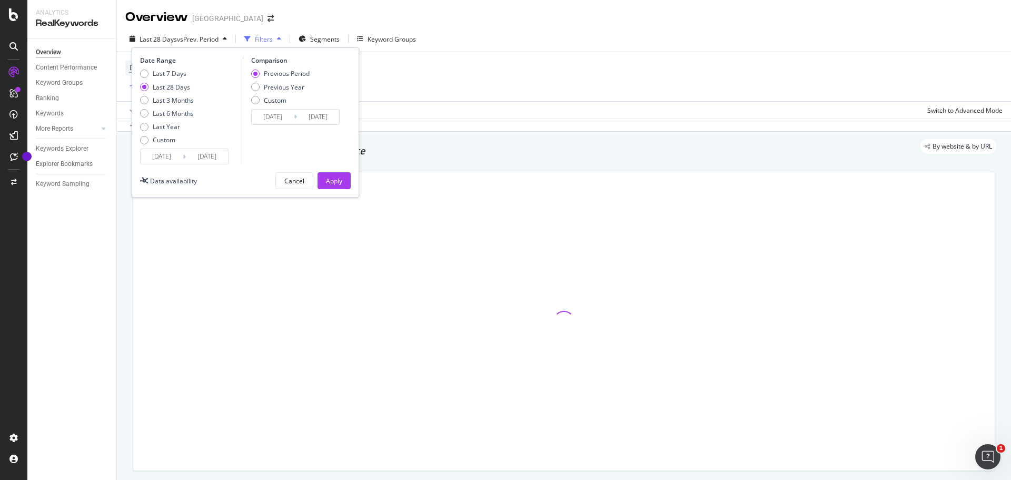
click at [157, 154] on input "[DATE]" at bounding box center [162, 156] width 42 height 15
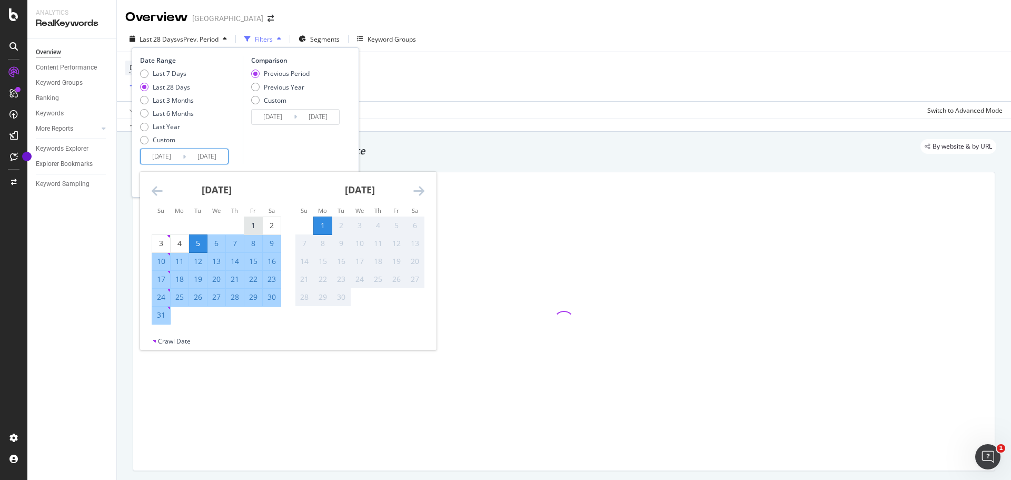
click at [250, 217] on div "1" at bounding box center [253, 225] width 18 height 17
type input "[DATE]"
click at [161, 313] on div "31" at bounding box center [161, 315] width 18 height 11
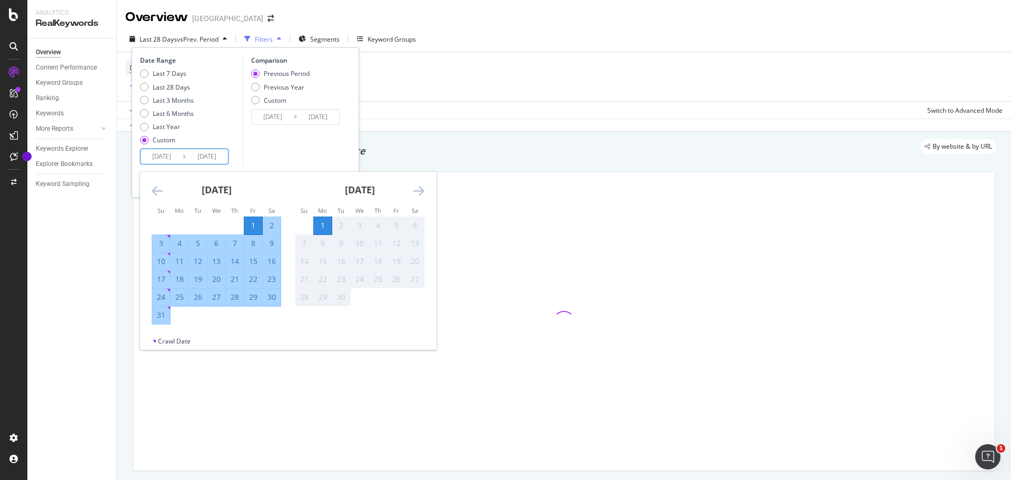
type input "[DATE]"
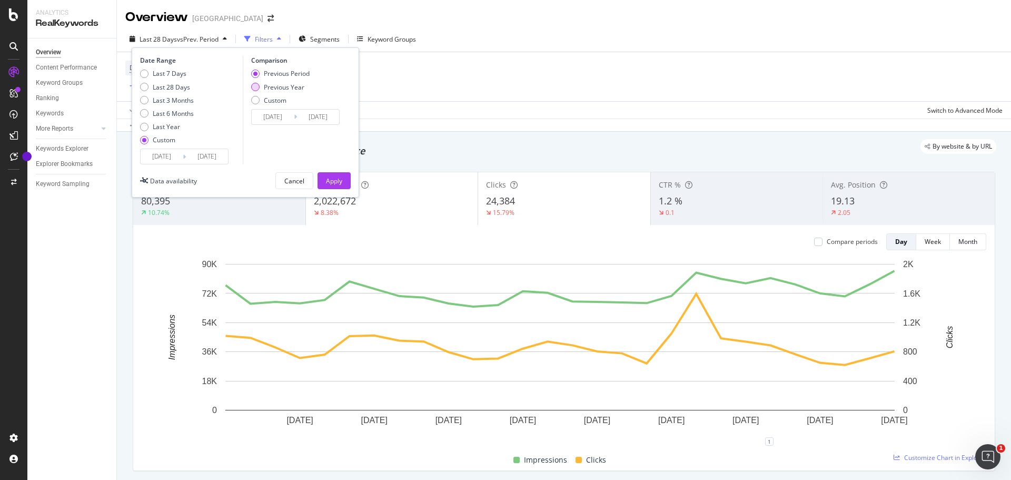
click at [292, 91] on div "Previous Year" at bounding box center [284, 87] width 41 height 9
type input "[DATE]"
click at [339, 182] on div "Apply" at bounding box center [334, 180] width 16 height 9
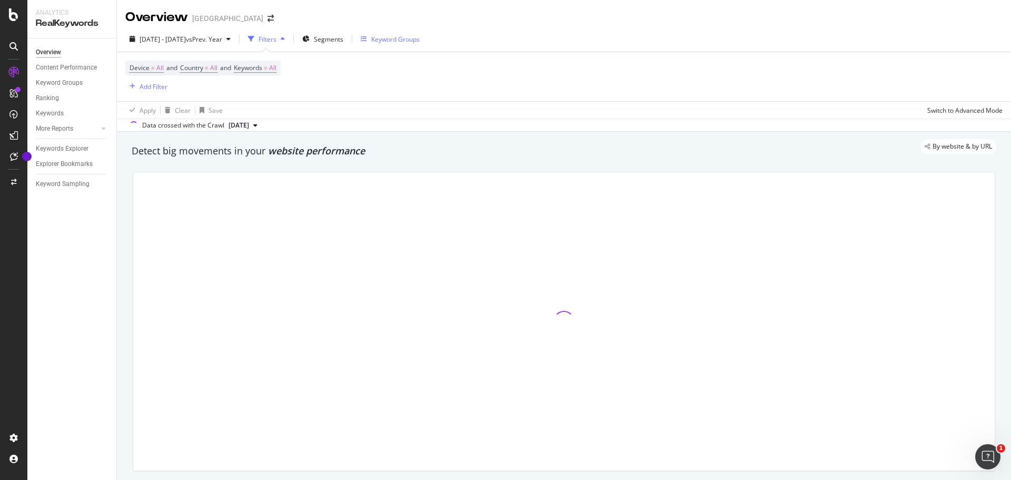
click at [408, 39] on div "Keyword Groups" at bounding box center [395, 39] width 48 height 9
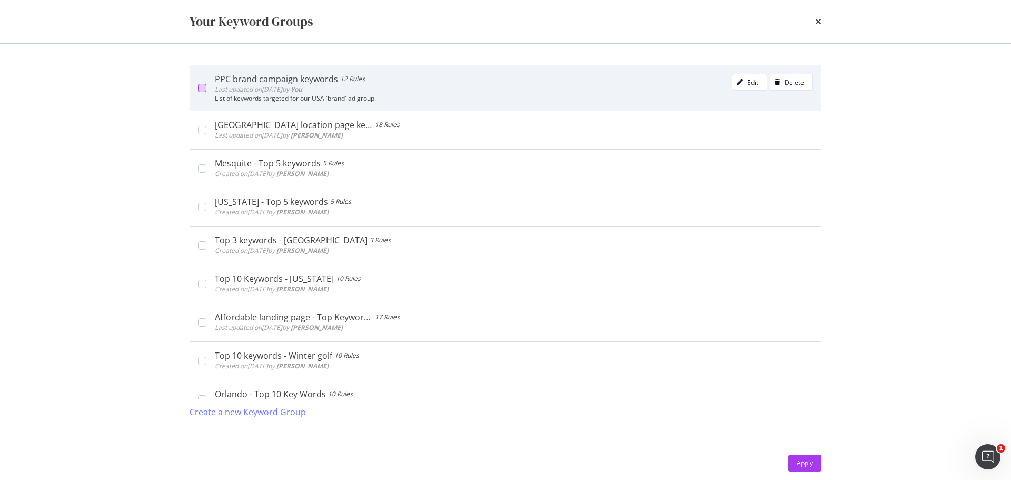
click at [202, 91] on div "modal" at bounding box center [202, 88] width 8 height 8
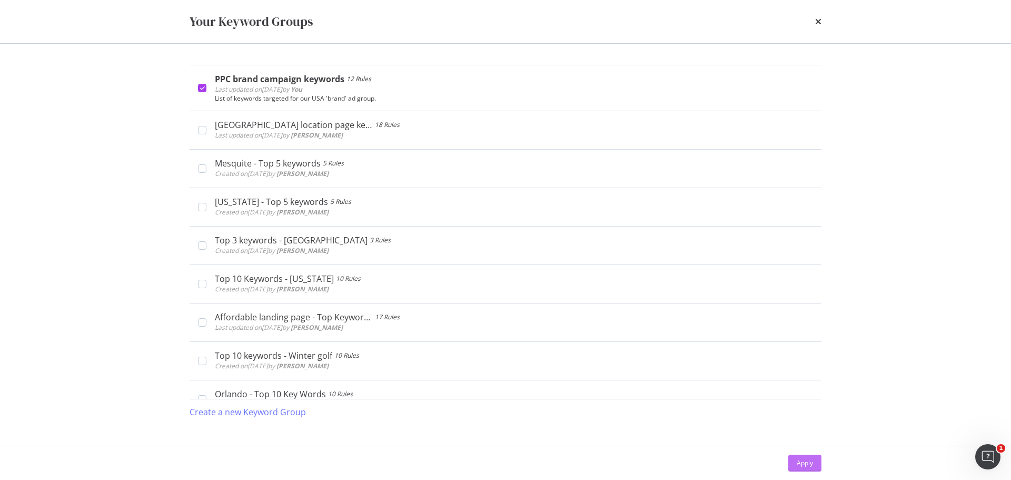
click at [806, 469] on div "Apply" at bounding box center [805, 463] width 16 height 16
